Goal: Navigation & Orientation: Find specific page/section

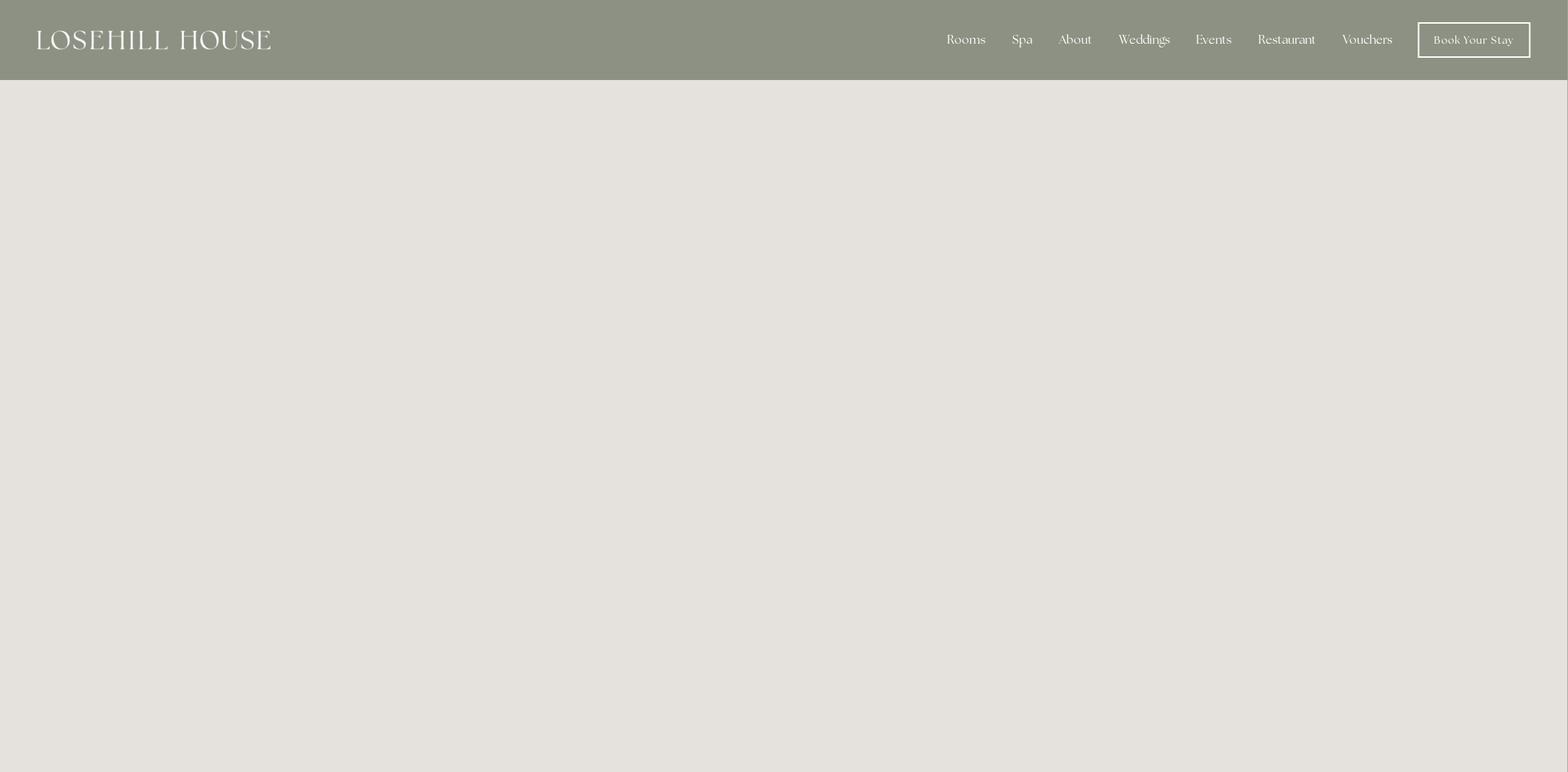
click at [1362, 35] on link "Vouchers" at bounding box center [1368, 40] width 74 height 30
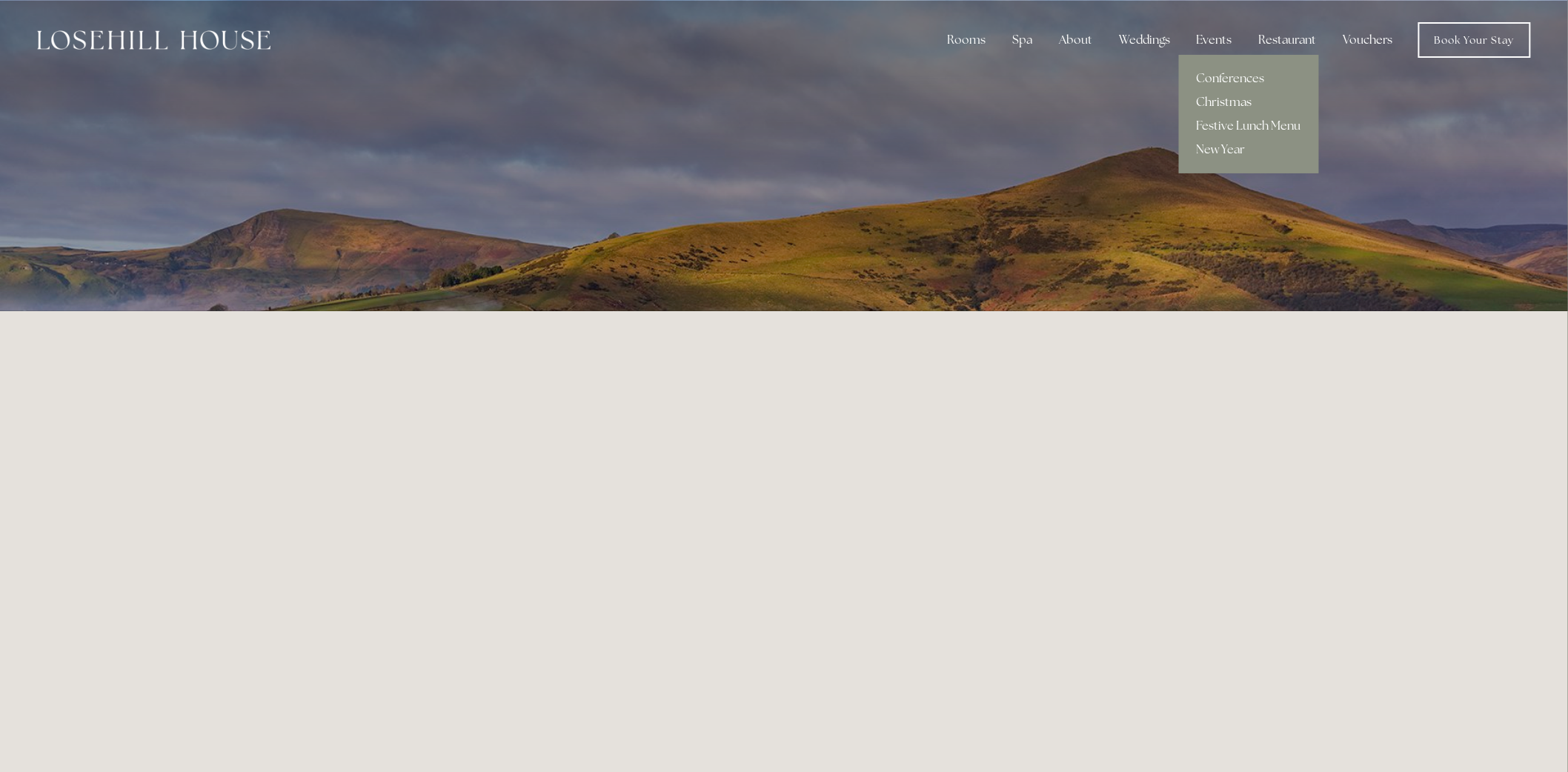
click at [1227, 99] on link "Christmas" at bounding box center [1249, 102] width 140 height 24
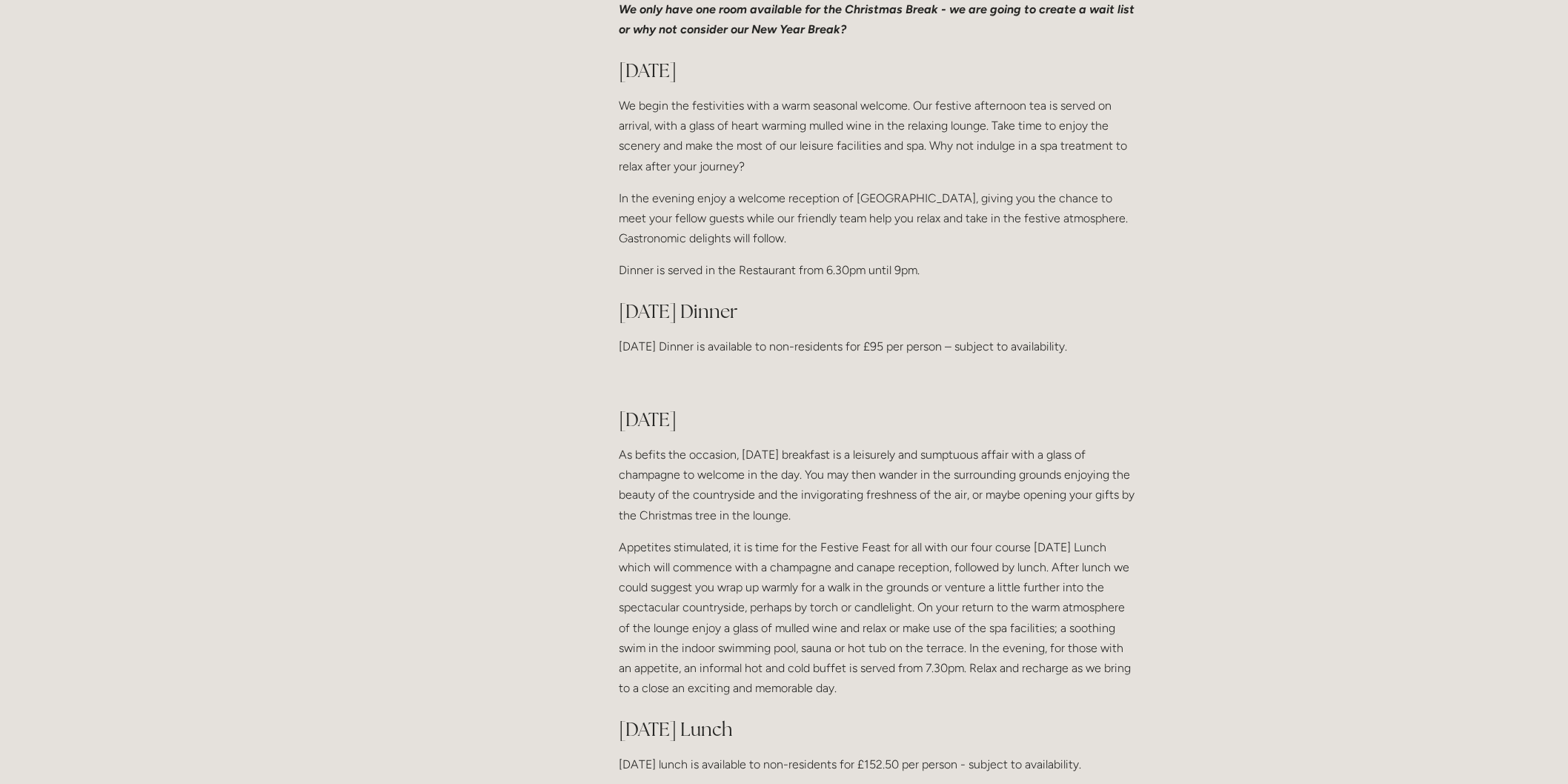
scroll to position [1070, 0]
